Goal: Transaction & Acquisition: Book appointment/travel/reservation

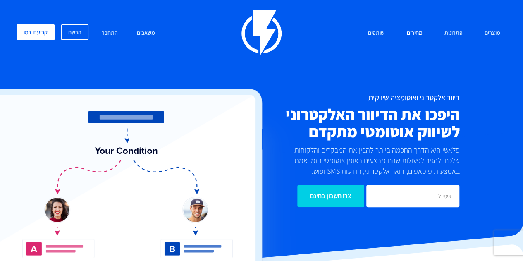
click at [420, 31] on link "מחירים" at bounding box center [414, 33] width 28 height 18
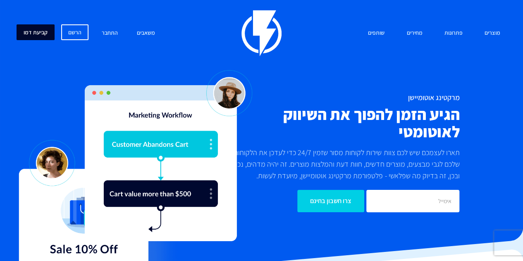
click at [30, 35] on link "קביעת דמו" at bounding box center [36, 32] width 38 height 16
click at [411, 32] on link "מחירים" at bounding box center [414, 33] width 28 height 18
